Goal: Task Accomplishment & Management: Complete application form

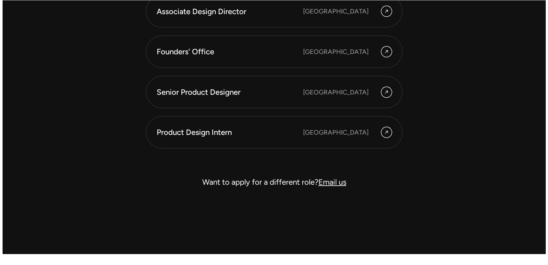
scroll to position [1895, 0]
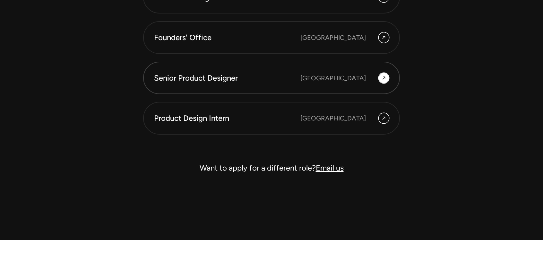
click at [343, 75] on div "[GEOGRAPHIC_DATA]" at bounding box center [334, 78] width 66 height 10
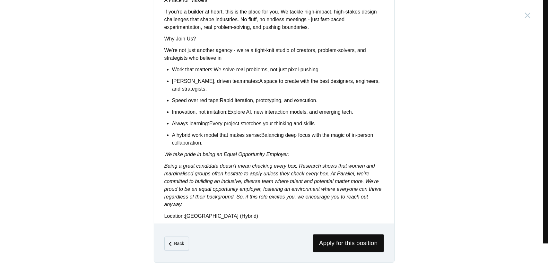
scroll to position [508, 0]
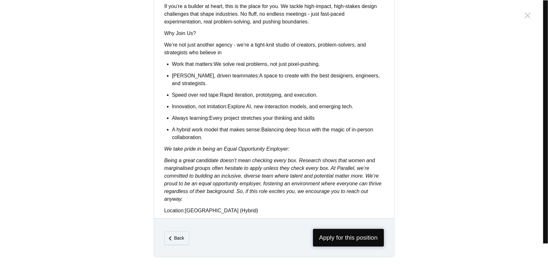
click at [355, 233] on span "Apply for this position" at bounding box center [348, 238] width 71 height 18
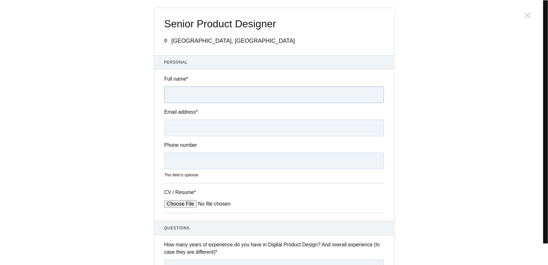
click at [209, 98] on input "Full name *" at bounding box center [274, 94] width 220 height 17
type input "[PERSON_NAME]"
type input "[EMAIL_ADDRESS][DOMAIN_NAME]"
click at [171, 159] on input "07026339469" at bounding box center [274, 161] width 220 height 17
type input "7026339469"
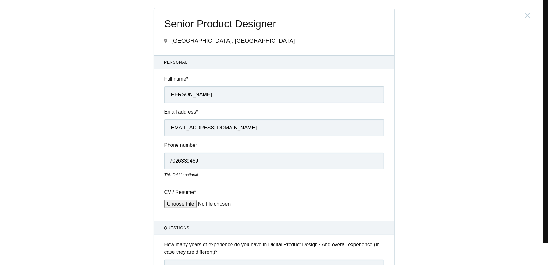
click at [177, 203] on input "CV / Resume *" at bounding box center [212, 204] width 97 height 8
type input "C:\fakepath\Vinay Acharya_ID_1.pdf"
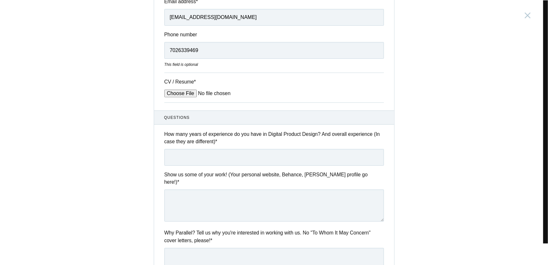
scroll to position [106, 0]
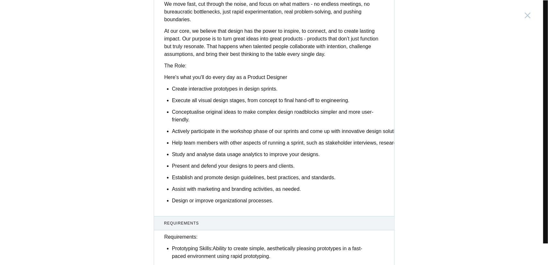
scroll to position [257, 0]
